Goal: Task Accomplishment & Management: Manage account settings

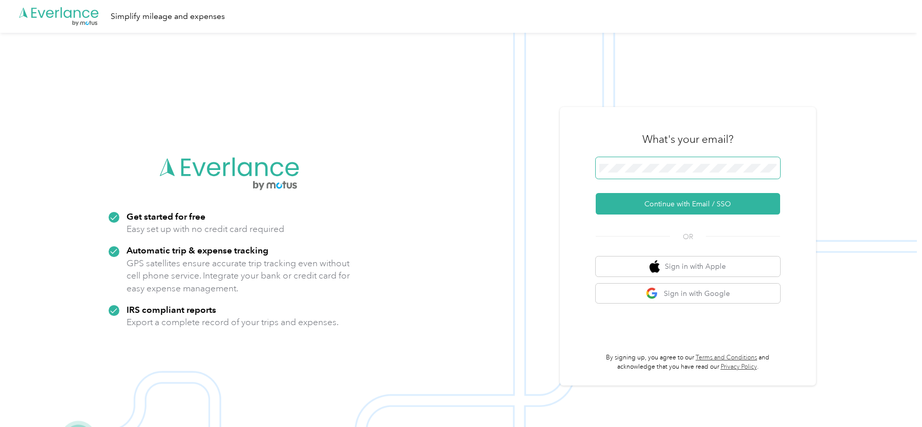
click at [596, 193] on button "Continue with Email / SSO" at bounding box center [688, 204] width 184 height 22
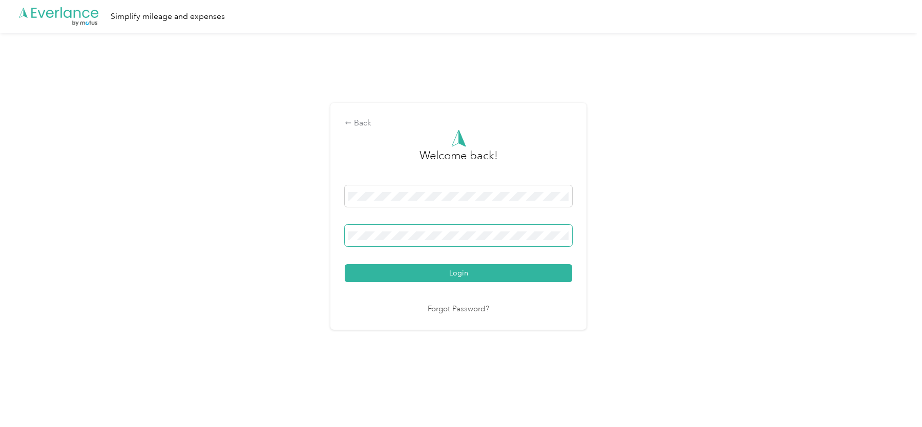
click at [345, 264] on button "Login" at bounding box center [459, 273] width 228 height 18
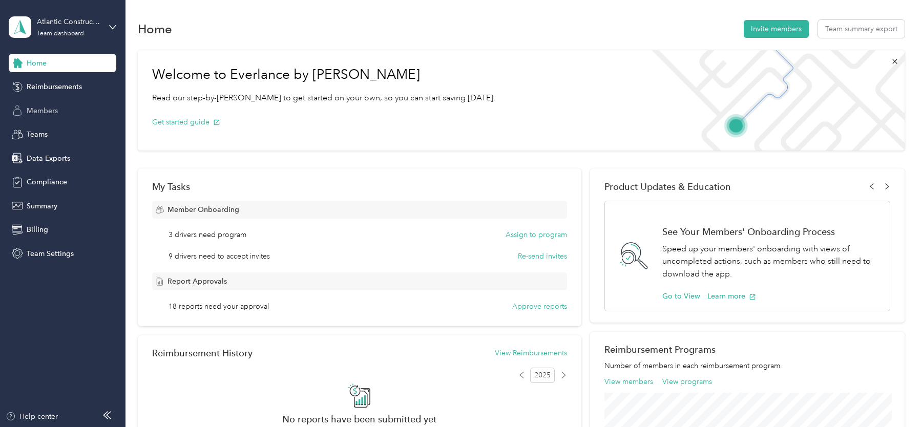
click at [63, 110] on div "Members" at bounding box center [63, 110] width 108 height 18
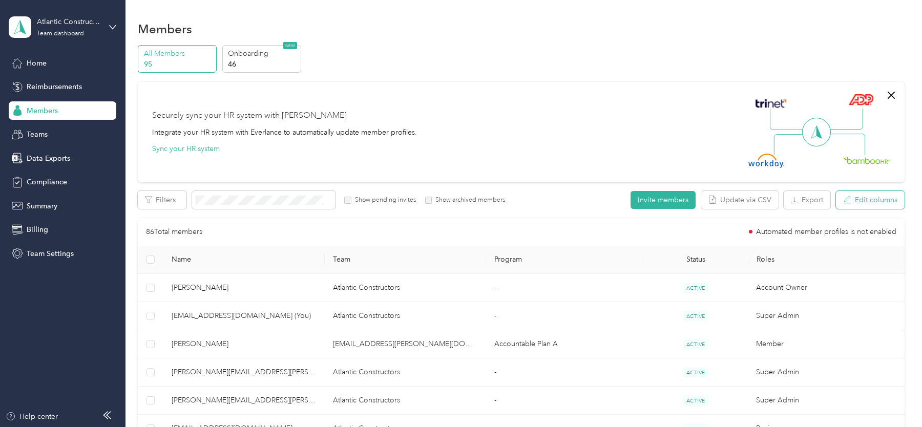
click at [895, 208] on button "Edit columns" at bounding box center [870, 200] width 69 height 18
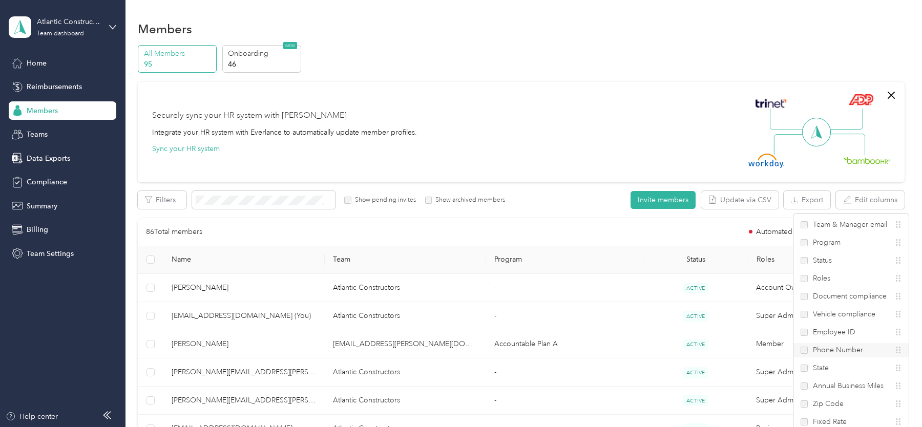
scroll to position [31, 0]
click at [835, 348] on div "Annual Business Miles" at bounding box center [851, 355] width 115 height 14
click at [834, 348] on div "Annual Business Miles" at bounding box center [851, 355] width 115 height 14
click at [829, 351] on span "Annual Business Miles" at bounding box center [848, 355] width 71 height 11
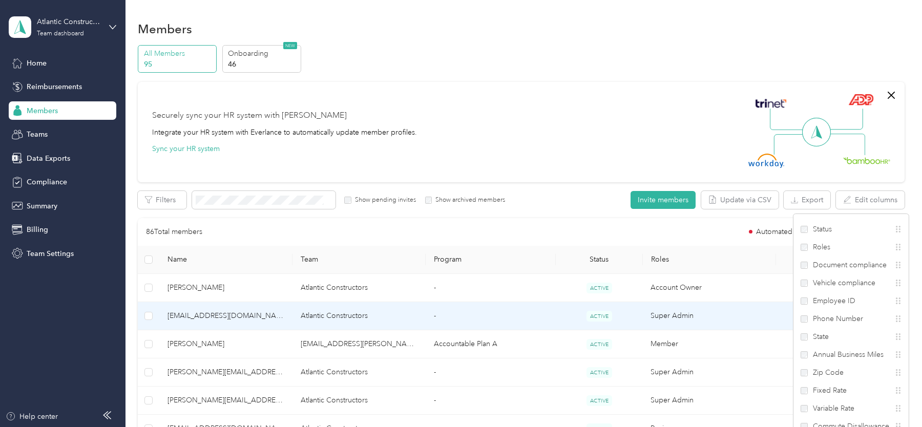
click at [641, 307] on td "ACTIVE" at bounding box center [599, 316] width 87 height 28
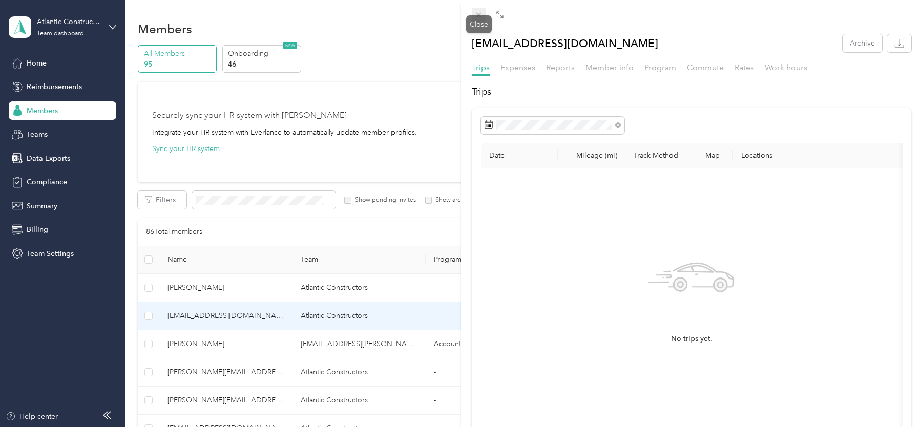
click at [476, 14] on icon at bounding box center [479, 15] width 9 height 9
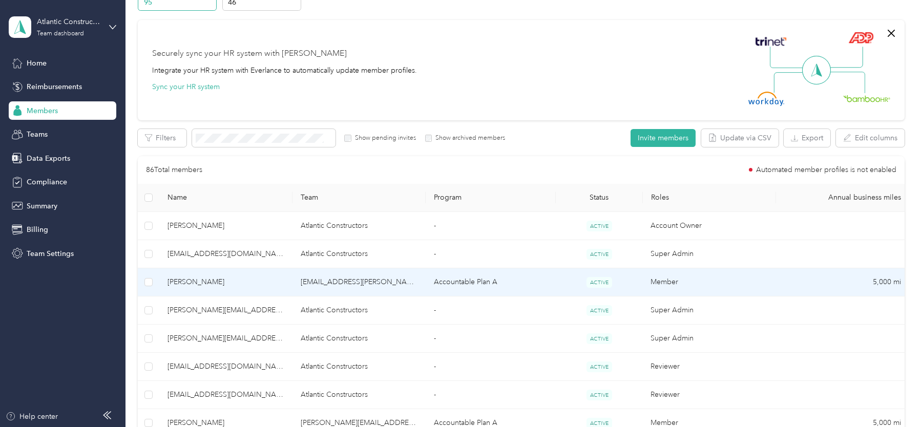
scroll to position [39, 0]
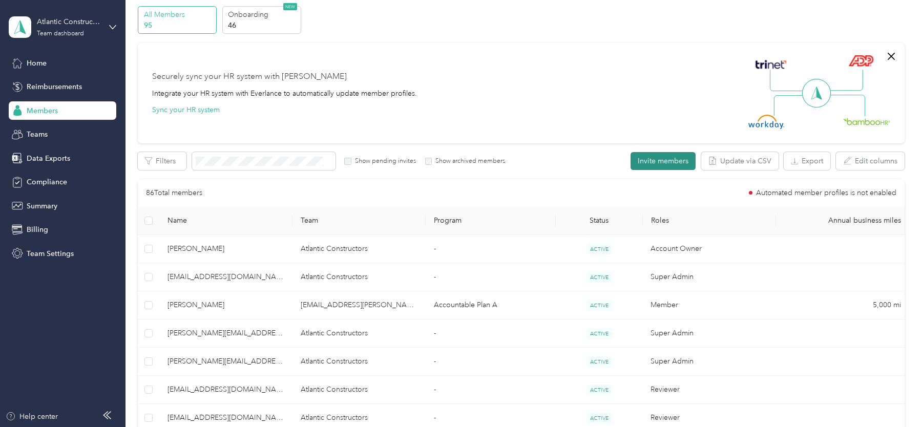
click at [688, 168] on button "Invite members" at bounding box center [663, 161] width 65 height 18
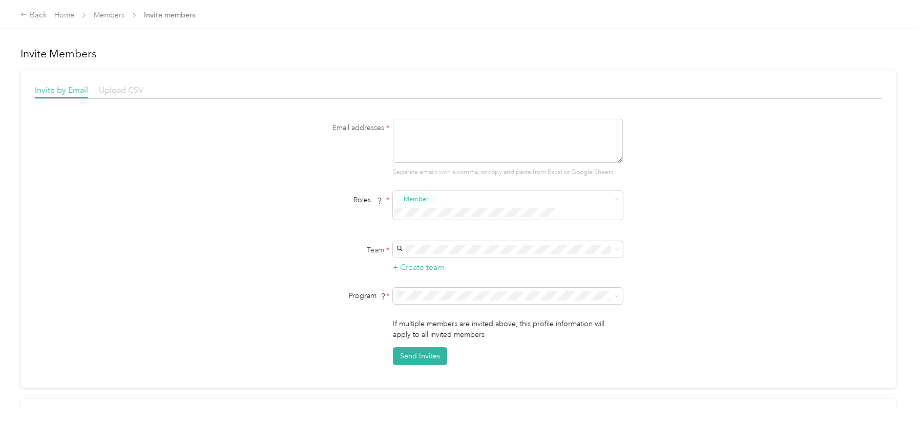
click at [131, 86] on span "Upload CSV" at bounding box center [121, 90] width 45 height 10
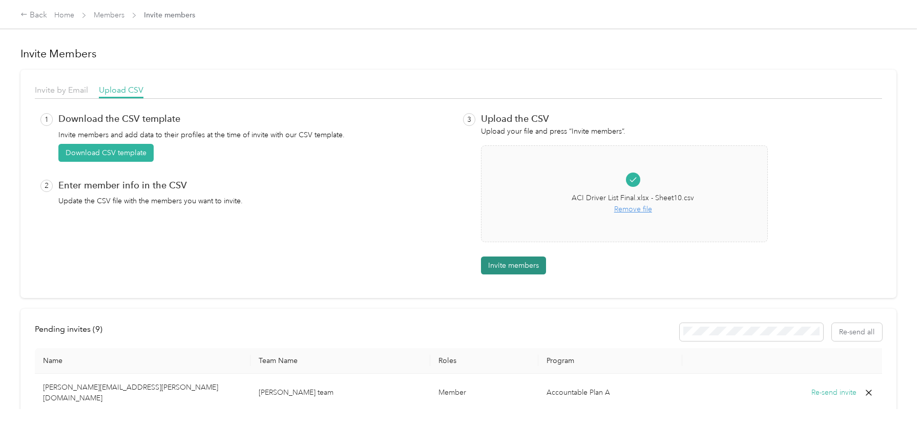
click at [530, 272] on button "Invite members" at bounding box center [513, 266] width 65 height 18
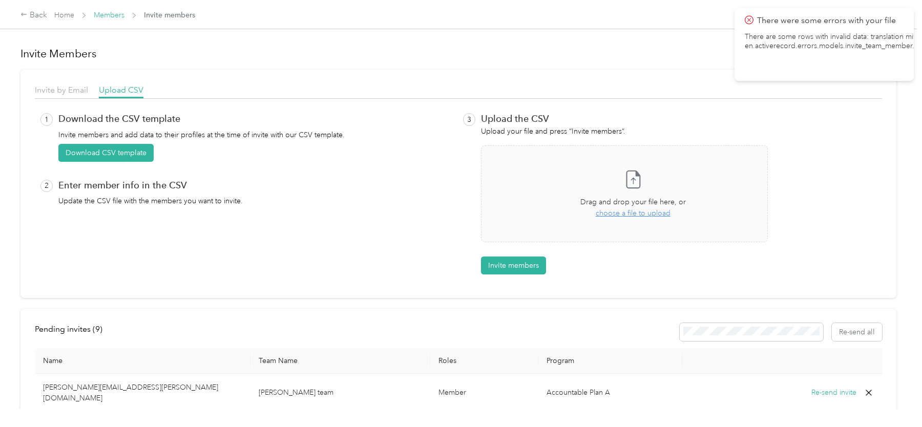
click at [108, 11] on link "Members" at bounding box center [109, 15] width 31 height 9
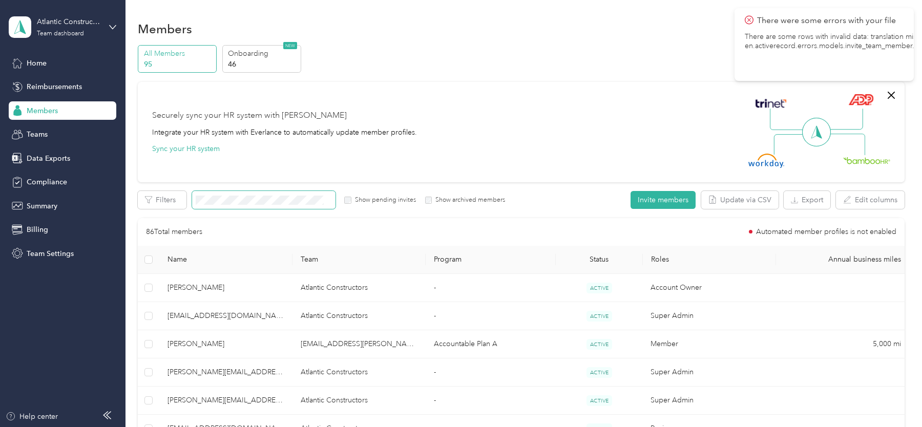
click at [259, 205] on span at bounding box center [263, 200] width 143 height 18
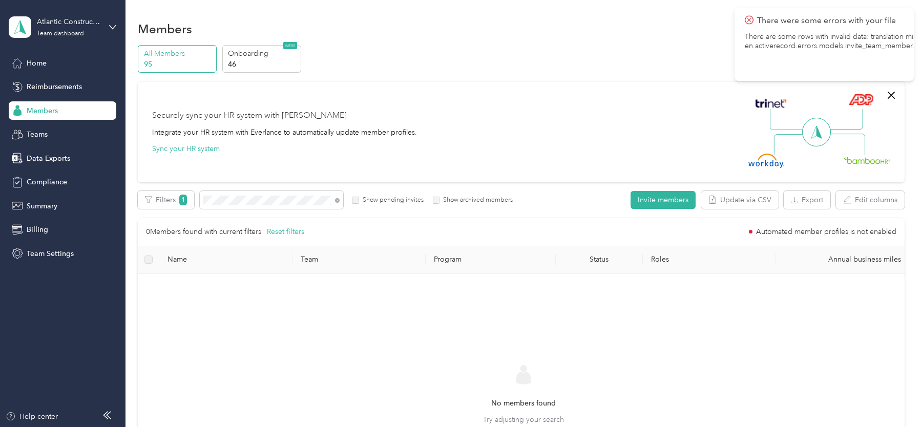
click at [371, 200] on label "Show pending invites" at bounding box center [391, 200] width 65 height 9
click at [670, 200] on button "Invite members" at bounding box center [663, 200] width 65 height 18
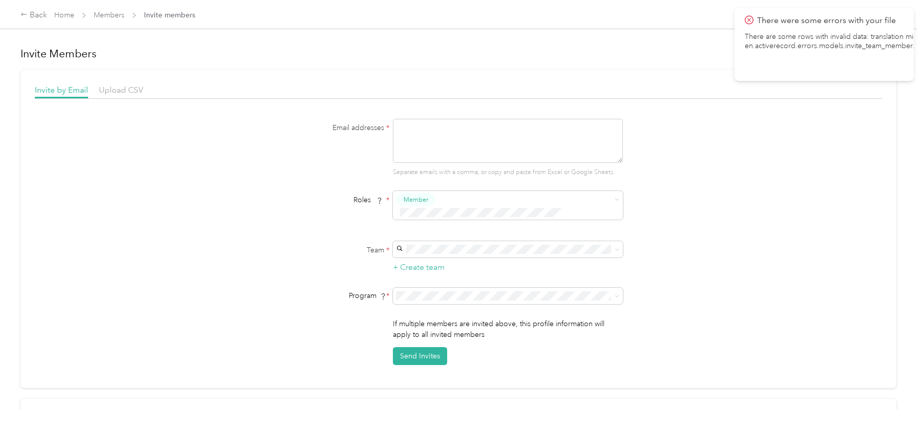
click at [126, 84] on div "Invite by Email Upload CSV Email addresses * Separate emails with a comma, or c…" at bounding box center [458, 229] width 876 height 319
click at [133, 93] on span "Upload CSV" at bounding box center [121, 90] width 45 height 10
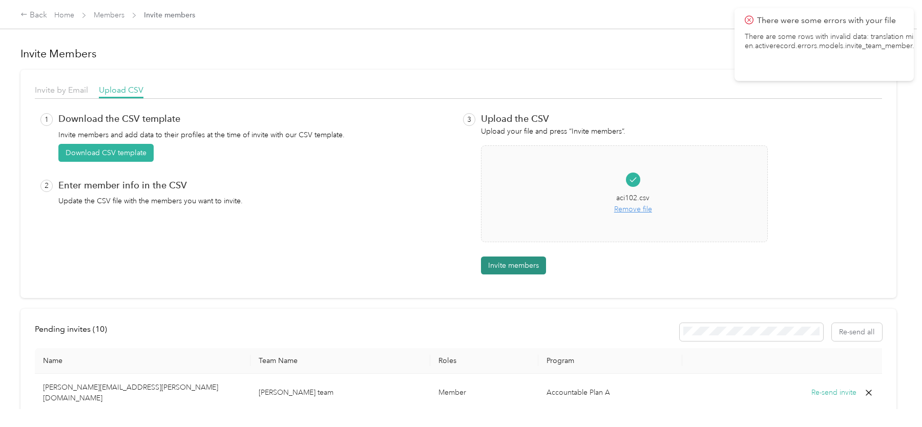
click at [526, 259] on button "Invite members" at bounding box center [513, 266] width 65 height 18
click at [74, 13] on div "Home Members Invite members" at bounding box center [124, 15] width 141 height 11
click at [72, 14] on link "Home" at bounding box center [64, 15] width 20 height 9
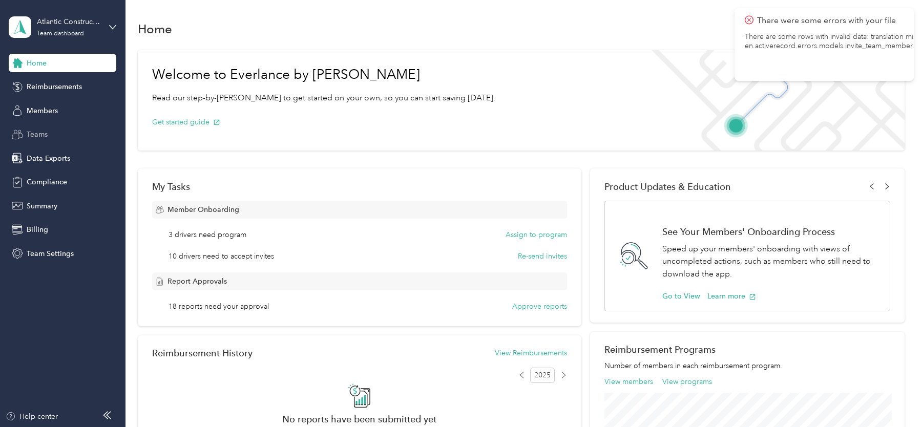
click at [39, 128] on div "Teams" at bounding box center [63, 135] width 108 height 18
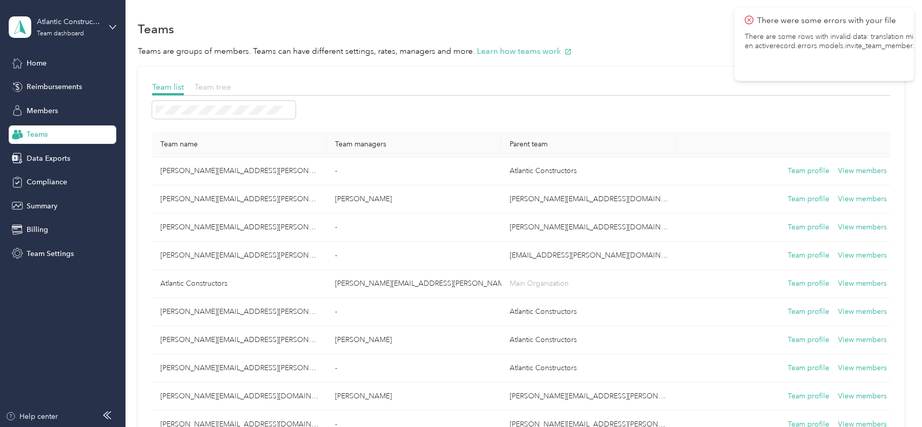
click at [209, 89] on span "Team tree" at bounding box center [213, 87] width 36 height 10
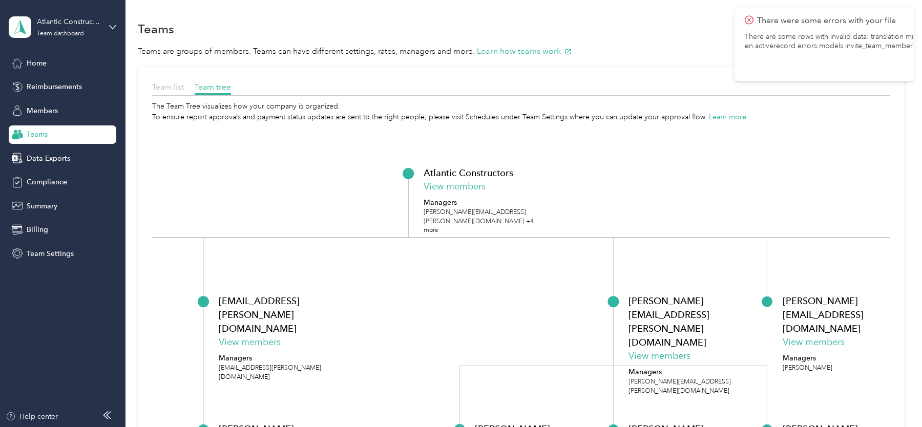
click at [173, 87] on span "Team list" at bounding box center [168, 87] width 32 height 10
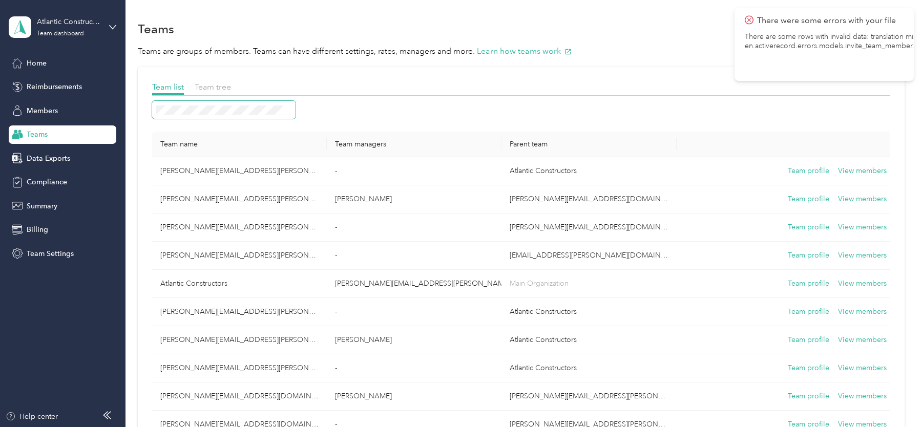
click at [222, 116] on span at bounding box center [223, 110] width 143 height 18
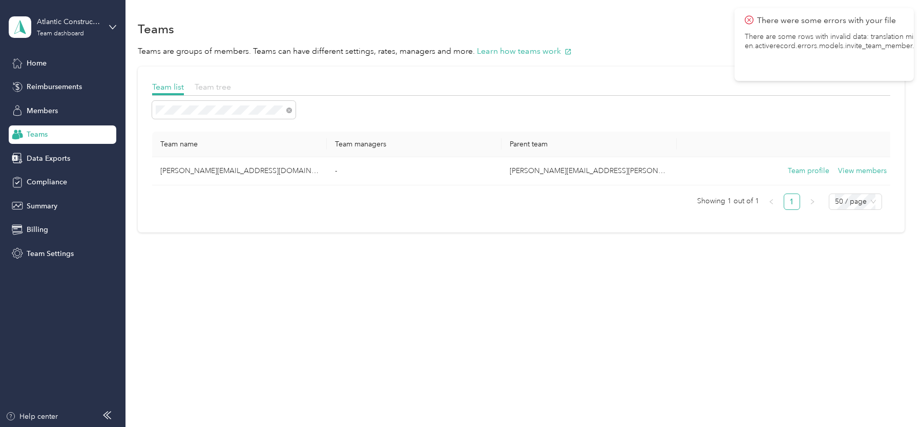
click at [225, 87] on span "Team tree" at bounding box center [213, 87] width 36 height 10
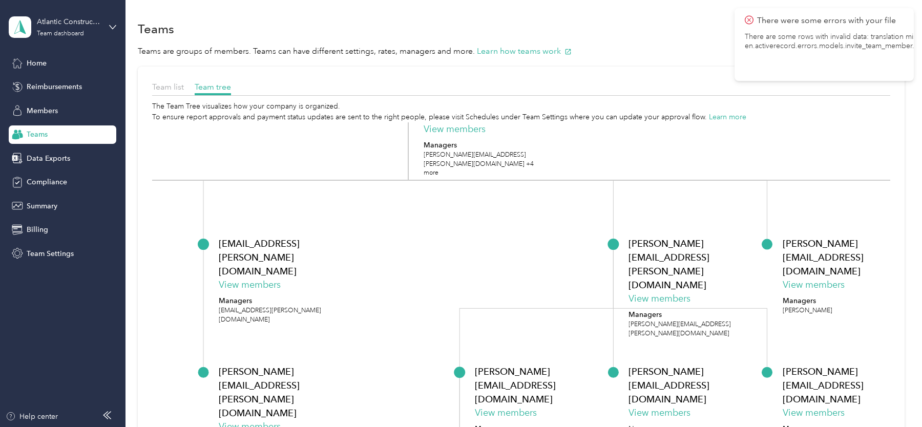
drag, startPoint x: 472, startPoint y: 303, endPoint x: 472, endPoint y: 245, distance: 57.4
click at [472, 245] on icon "Atlantic Constructors View members Managers [PERSON_NAME][EMAIL_ADDRESS][PERSON…" at bounding box center [521, 314] width 738 height 385
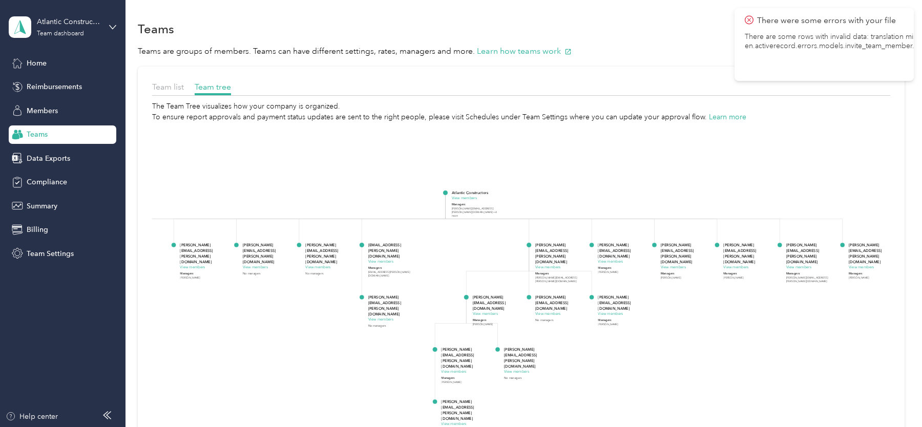
drag, startPoint x: 459, startPoint y: 251, endPoint x: 434, endPoint y: 251, distance: 24.6
click at [434, 251] on icon "Atlantic Constructors View members Managers [PERSON_NAME][EMAIL_ADDRESS][PERSON…" at bounding box center [521, 314] width 738 height 385
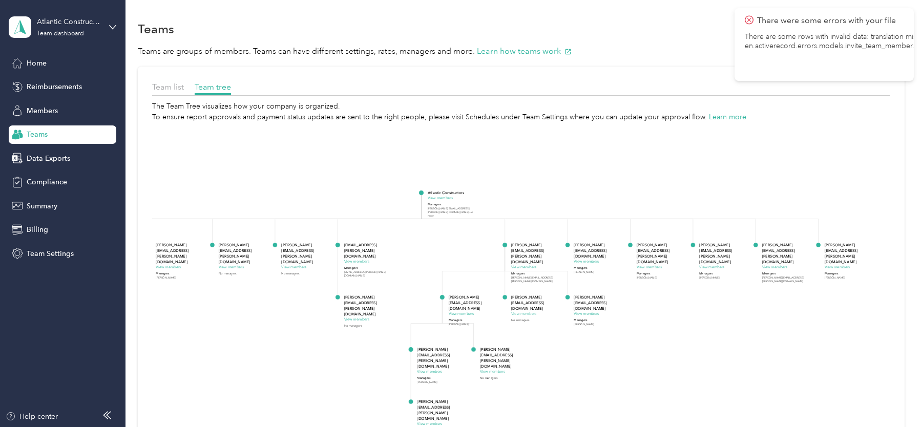
click at [529, 311] on button "View members" at bounding box center [523, 314] width 25 height 6
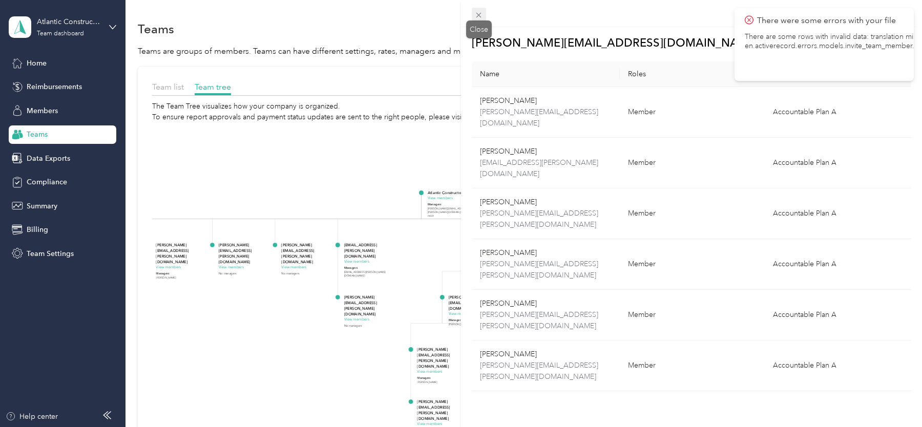
click at [474, 8] on span at bounding box center [479, 15] width 14 height 14
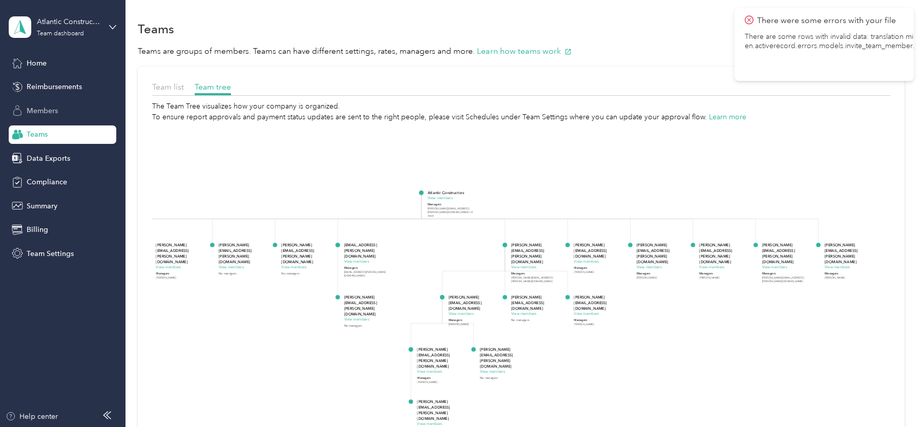
click at [57, 107] on span "Members" at bounding box center [42, 111] width 31 height 11
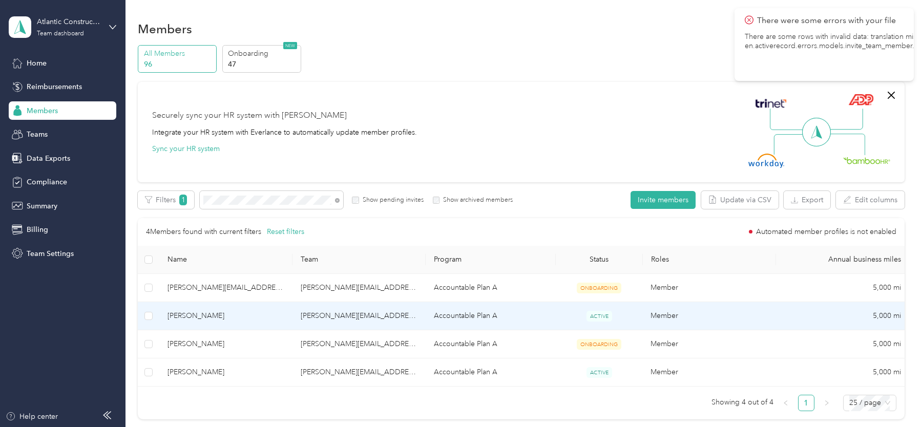
click at [255, 317] on span "[PERSON_NAME]" at bounding box center [226, 316] width 117 height 11
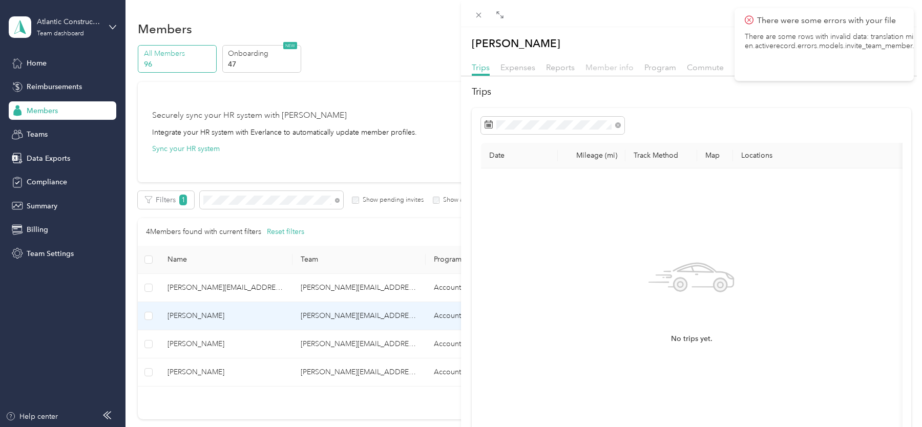
click at [610, 66] on span "Member info" at bounding box center [610, 68] width 48 height 10
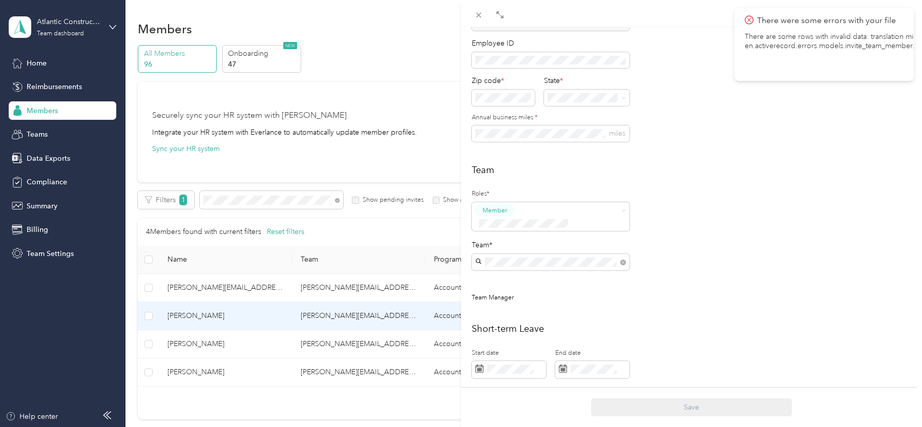
scroll to position [162, 0]
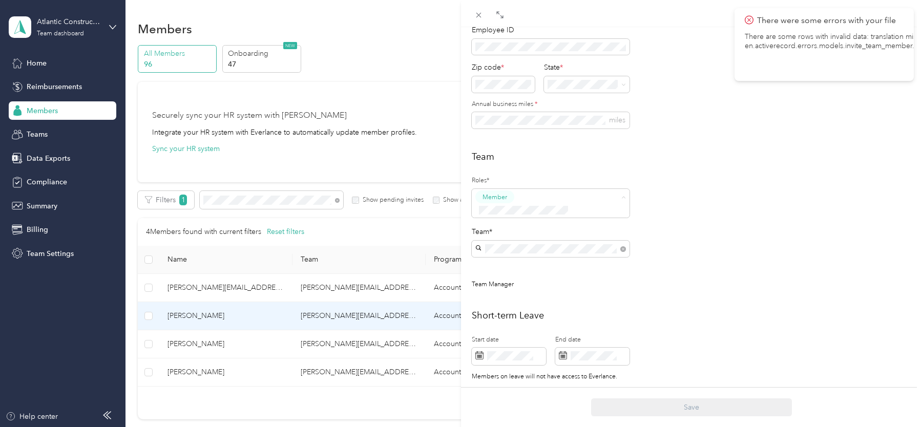
click at [515, 272] on button "Manager" at bounding box center [499, 274] width 40 height 13
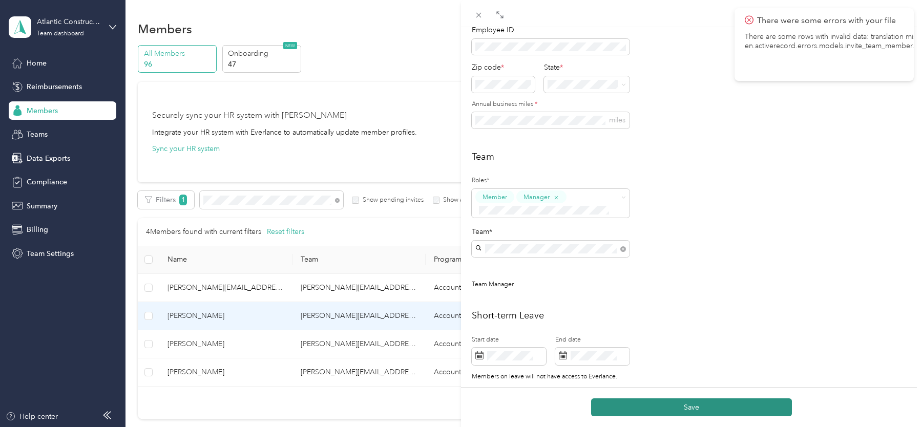
click at [667, 410] on button "Save" at bounding box center [691, 408] width 201 height 18
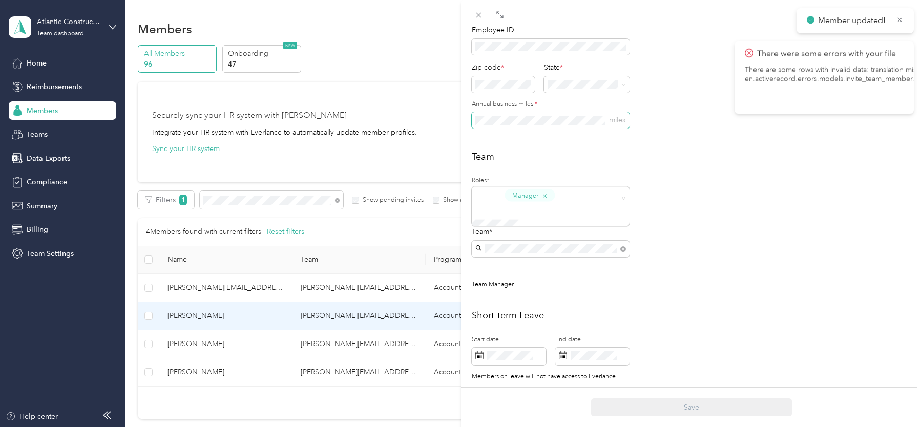
scroll to position [0, 0]
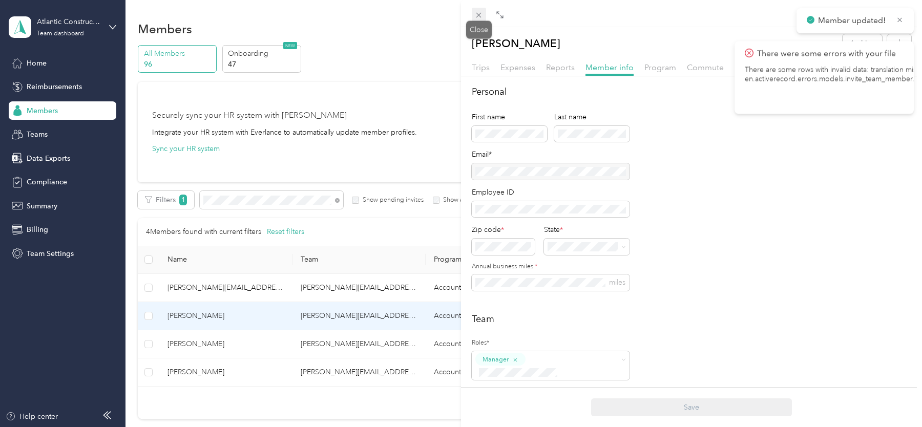
click at [481, 14] on icon at bounding box center [479, 15] width 9 height 9
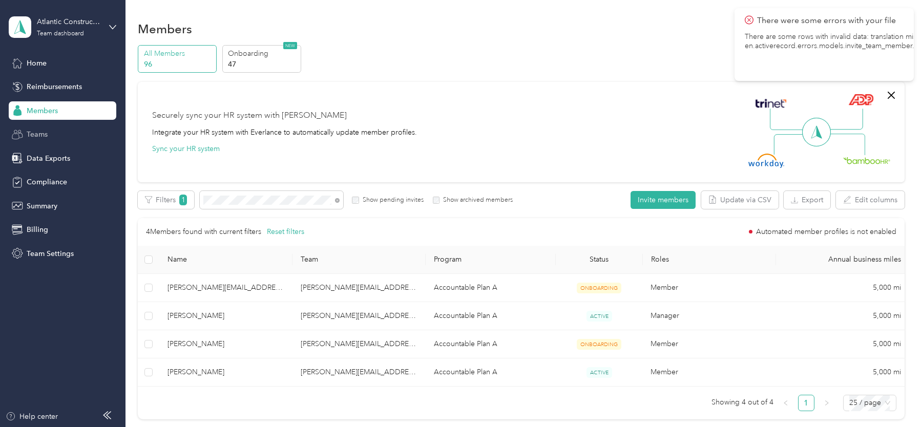
click at [29, 136] on span "Teams" at bounding box center [37, 134] width 21 height 11
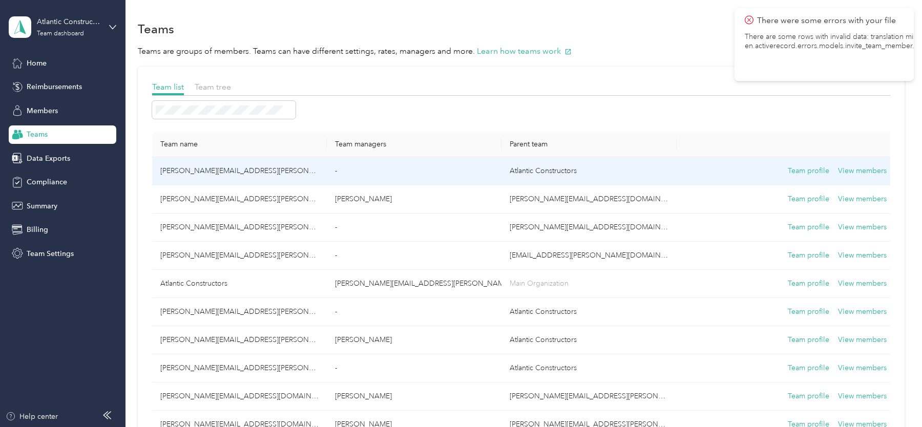
click at [260, 176] on td "[PERSON_NAME][EMAIL_ADDRESS][PERSON_NAME][DOMAIN_NAME]" at bounding box center [239, 171] width 175 height 28
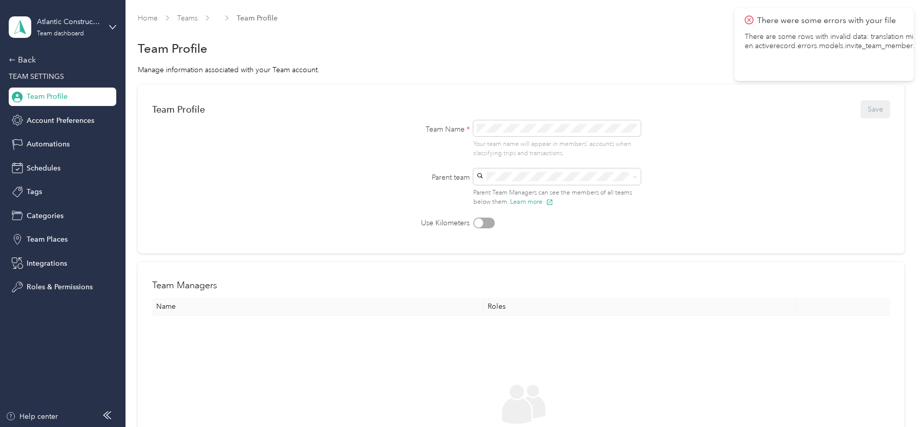
scroll to position [127, 0]
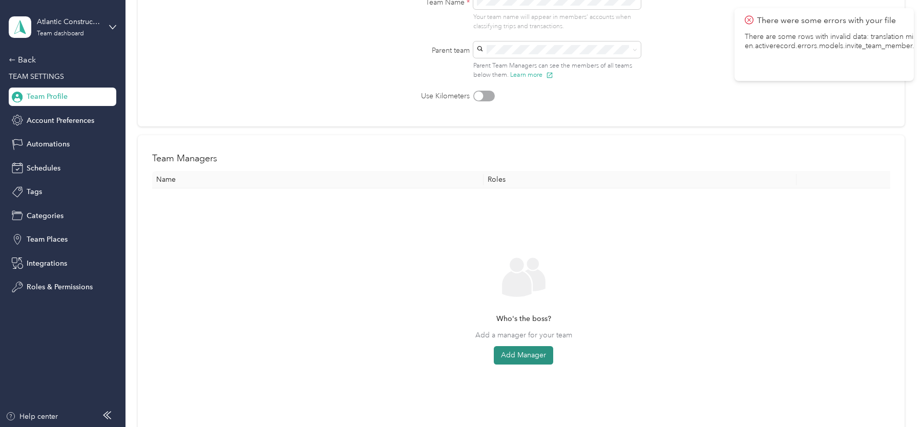
click at [527, 346] on button "Add Manager" at bounding box center [523, 355] width 59 height 18
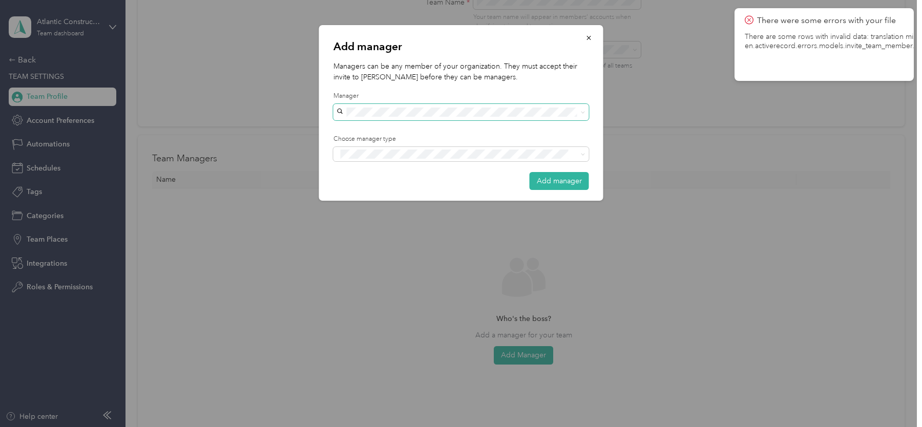
click at [431, 117] on span at bounding box center [462, 112] width 256 height 16
click at [421, 130] on span "[PERSON_NAME][EMAIL_ADDRESS][PERSON_NAME][DOMAIN_NAME]" at bounding box center [457, 130] width 235 height 9
click at [570, 177] on button "Add manager" at bounding box center [559, 181] width 59 height 18
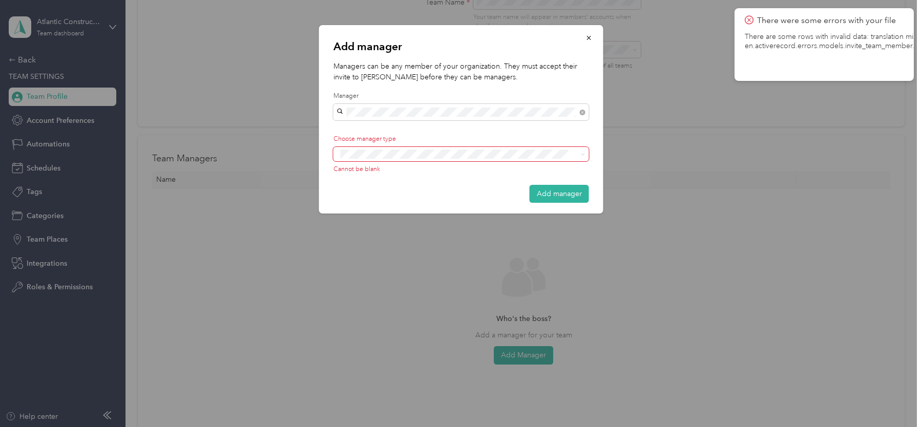
click at [519, 427] on div "Add manager Managers can be any member of your organization. They must accept t…" at bounding box center [458, 427] width 917 height 0
click at [447, 159] on span at bounding box center [454, 154] width 235 height 11
click at [399, 190] on div "Manager" at bounding box center [460, 190] width 241 height 13
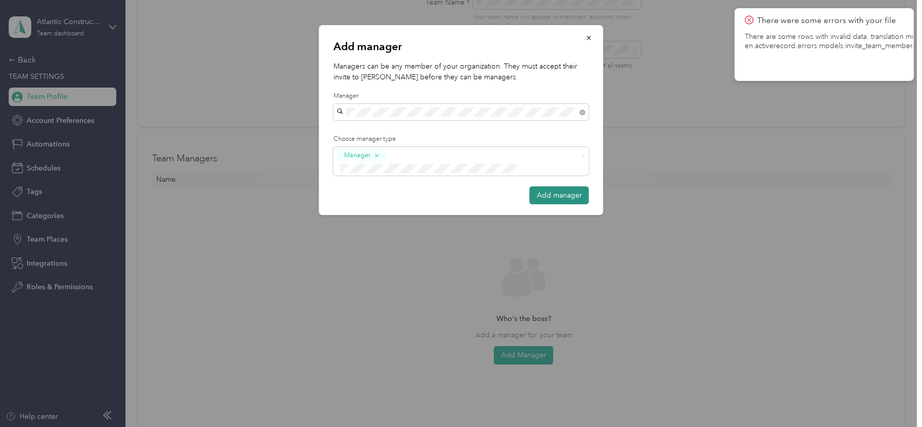
click at [580, 189] on button "Add manager" at bounding box center [559, 196] width 59 height 18
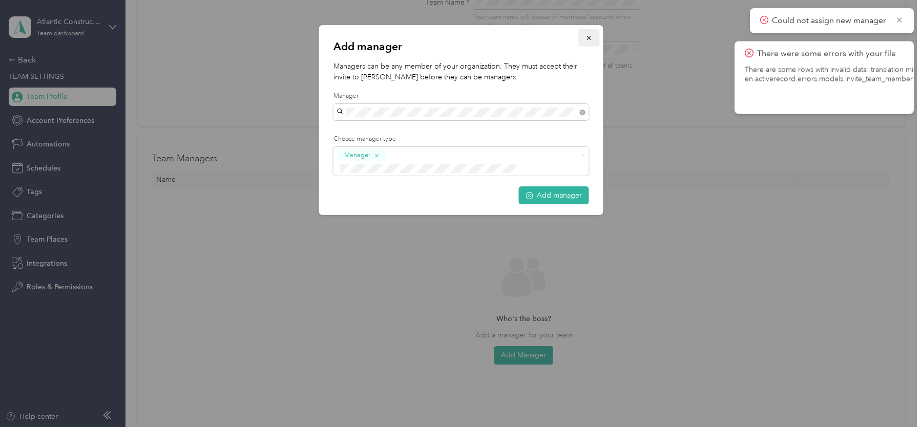
click at [593, 31] on button "button" at bounding box center [590, 38] width 22 height 18
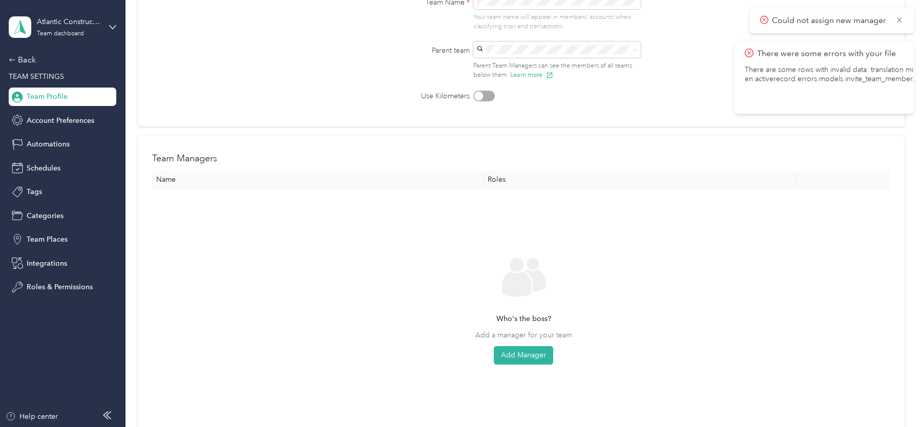
scroll to position [0, 0]
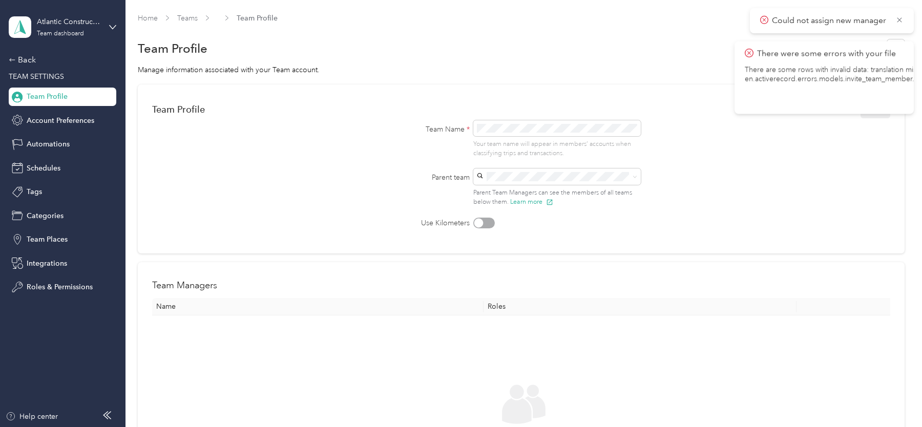
click at [200, 16] on div "Home Teams Team Profile" at bounding box center [521, 18] width 767 height 11
click at [191, 17] on link "Teams" at bounding box center [187, 18] width 20 height 9
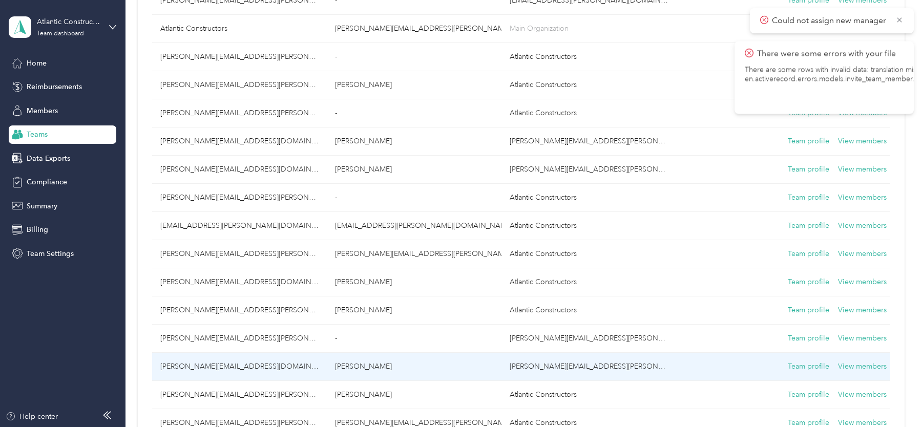
scroll to position [255, 0]
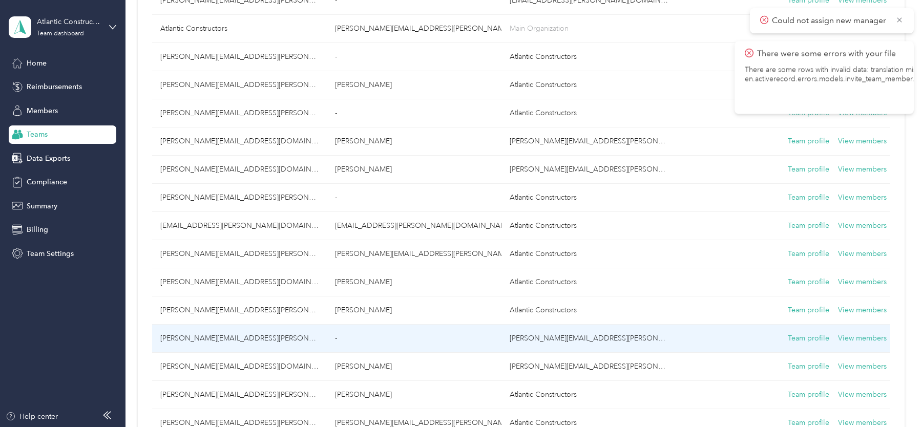
click at [334, 337] on td "-" at bounding box center [414, 339] width 175 height 28
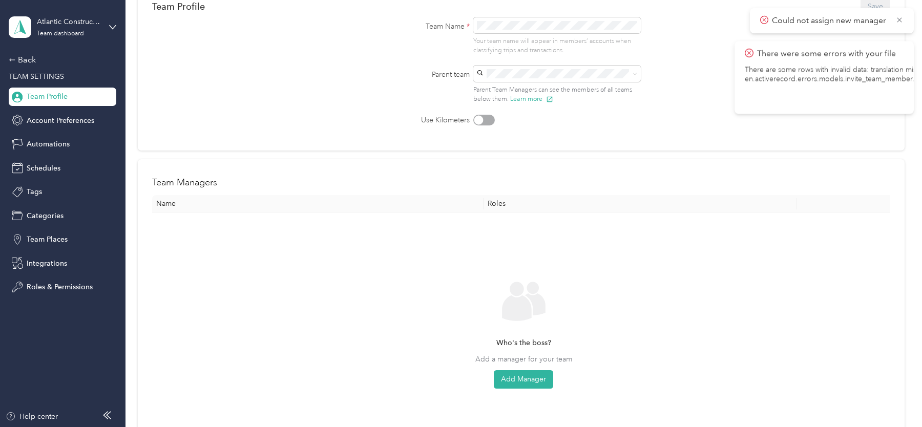
scroll to position [52, 0]
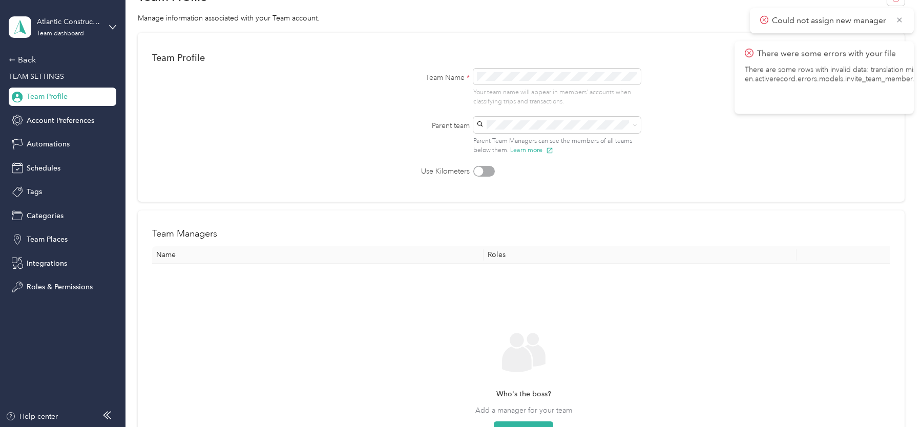
click at [20, 67] on div "Back TEAM SETTINGS Team Profile Account Preferences Automations Schedules Tags …" at bounding box center [63, 175] width 108 height 243
click at [19, 54] on div "Back" at bounding box center [60, 60] width 102 height 12
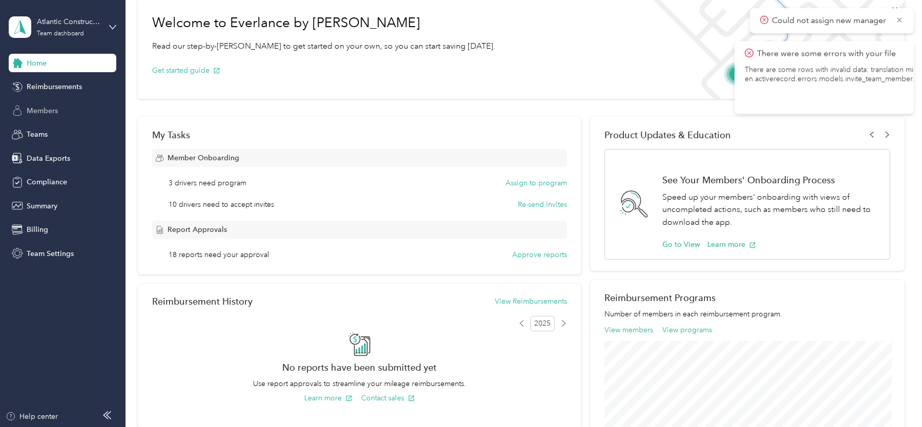
click at [46, 116] on div "Members" at bounding box center [63, 110] width 108 height 18
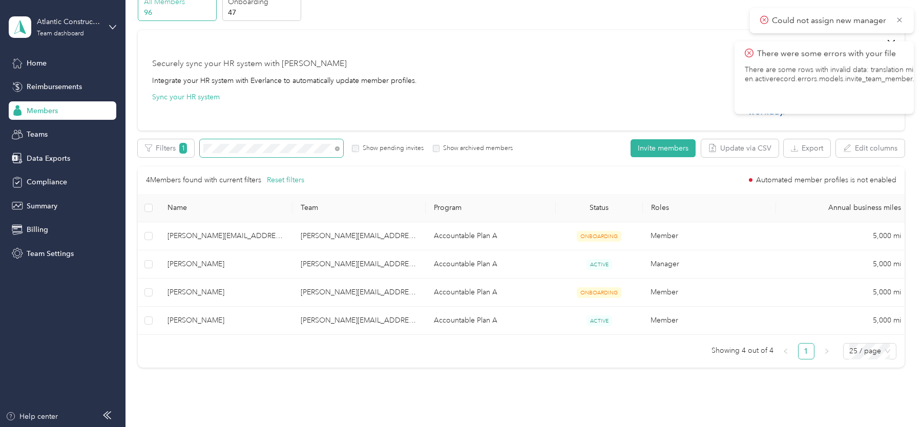
click at [334, 149] on span at bounding box center [336, 148] width 8 height 11
click at [335, 149] on icon at bounding box center [337, 149] width 5 height 5
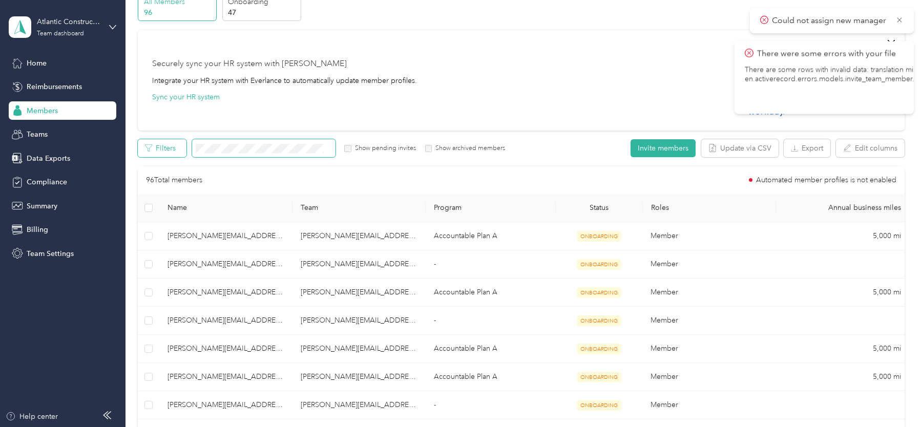
click at [146, 149] on icon "button" at bounding box center [148, 148] width 7 height 7
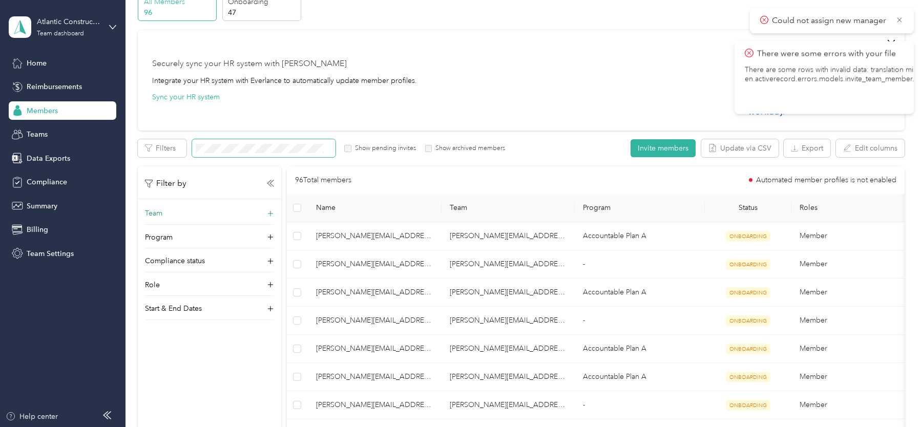
click at [203, 213] on div "Team" at bounding box center [209, 216] width 129 height 16
click at [221, 257] on div "[PERSON_NAME][EMAIL_ADDRESS][DOMAIN_NAME] [PERSON_NAME]" at bounding box center [209, 268] width 115 height 45
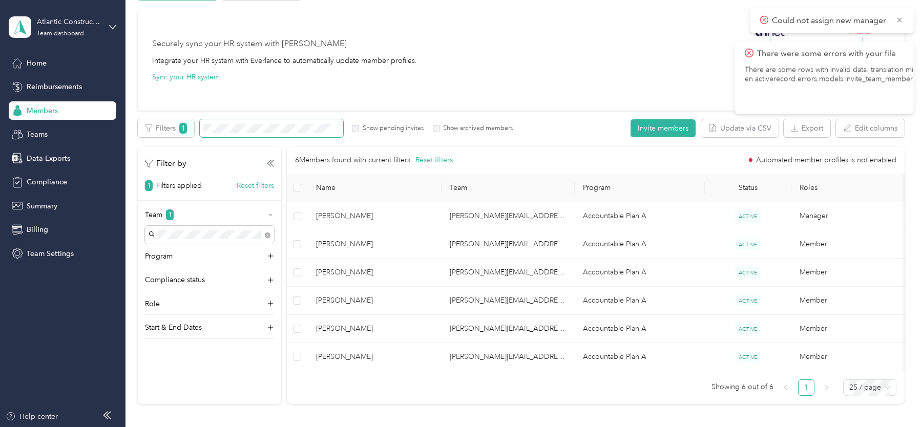
scroll to position [72, 0]
click at [75, 12] on div "Atlantic Constructors Team dashboard" at bounding box center [63, 27] width 108 height 36
click at [70, 133] on div "Log out" at bounding box center [116, 131] width 201 height 18
